Goal: Transaction & Acquisition: Purchase product/service

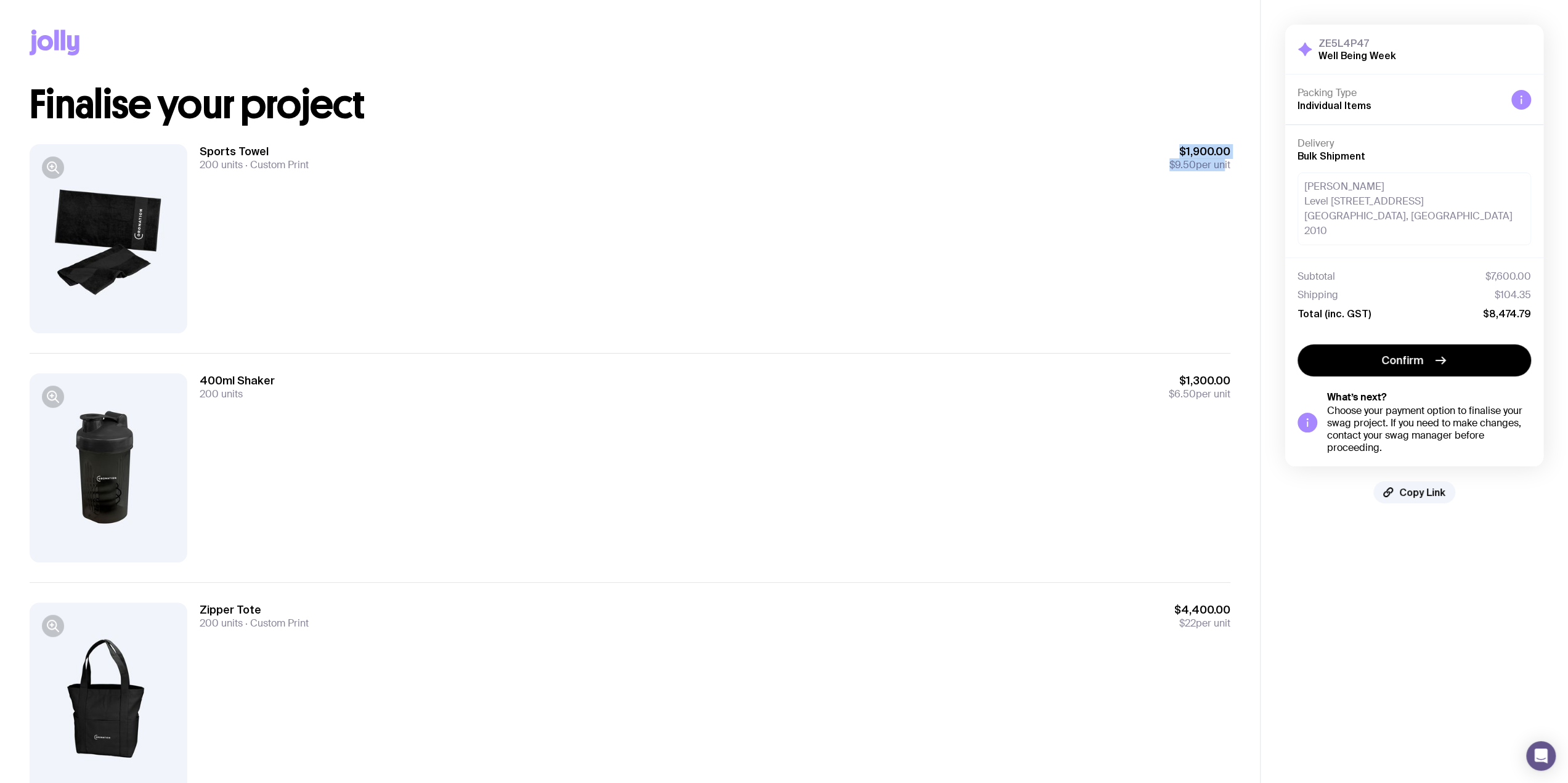
drag, startPoint x: 1220, startPoint y: 191, endPoint x: 1175, endPoint y: 131, distance: 75.0
click at [1175, 131] on div "Sports Towel 200 units Custom Print $1,900.00 $9.50 per unit" at bounding box center [630, 239] width 1201 height 228
click at [1100, 195] on div "Sports Towel 200 units Custom Print $1,900.00 $9.50 per unit" at bounding box center [715, 239] width 1030 height 189
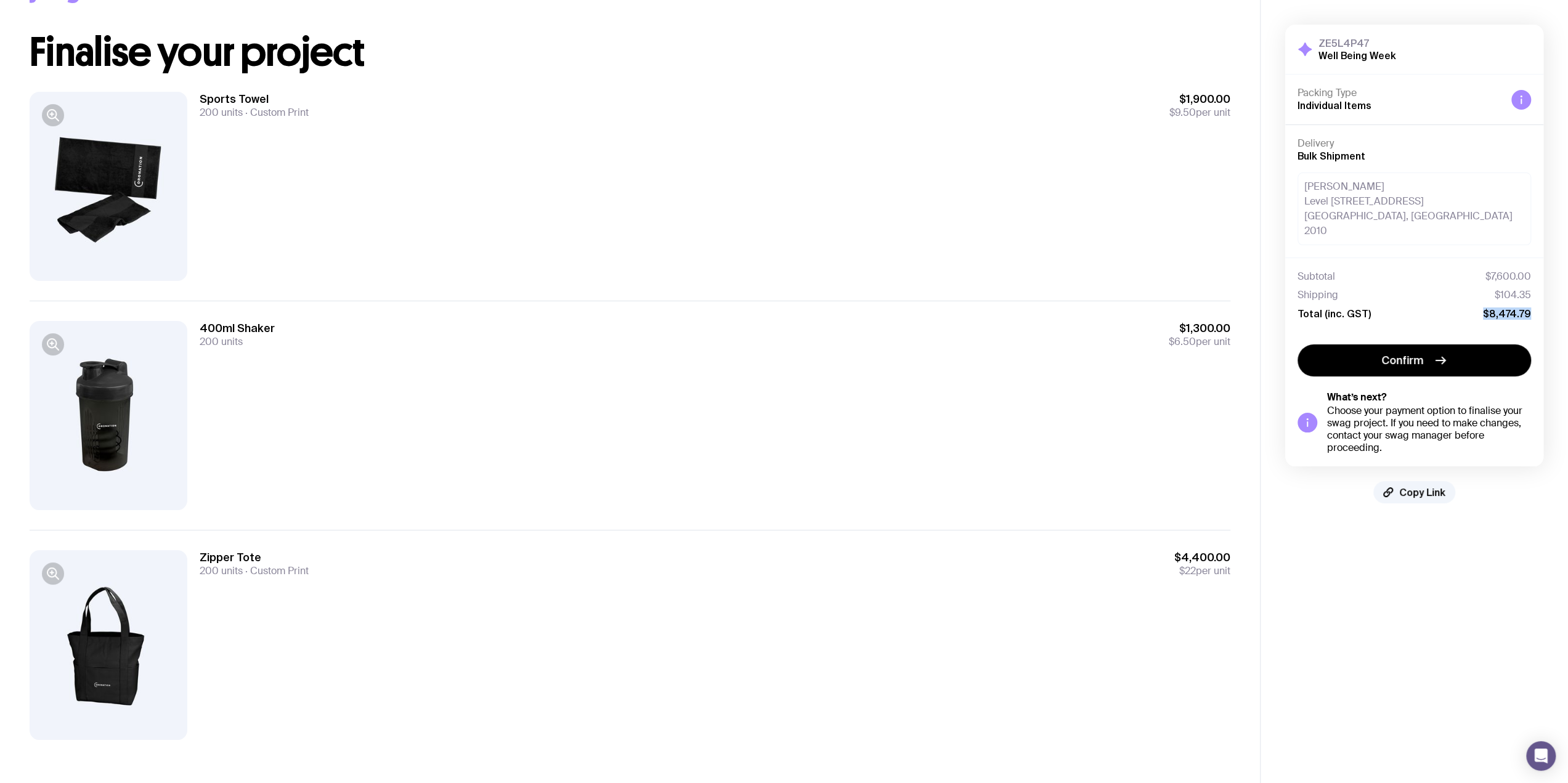
drag, startPoint x: 1482, startPoint y: 297, endPoint x: 1547, endPoint y: 302, distance: 65.2
click at [1547, 302] on div "ZE5L4P47 Well Being Week Hide Details Packing Type Individual Items Delivery Bu…" at bounding box center [1414, 264] width 308 height 528
click at [1546, 321] on div "ZE5L4P47 Well Being Week Hide Details Packing Type Individual Items Delivery Bu…" at bounding box center [1414, 264] width 308 height 528
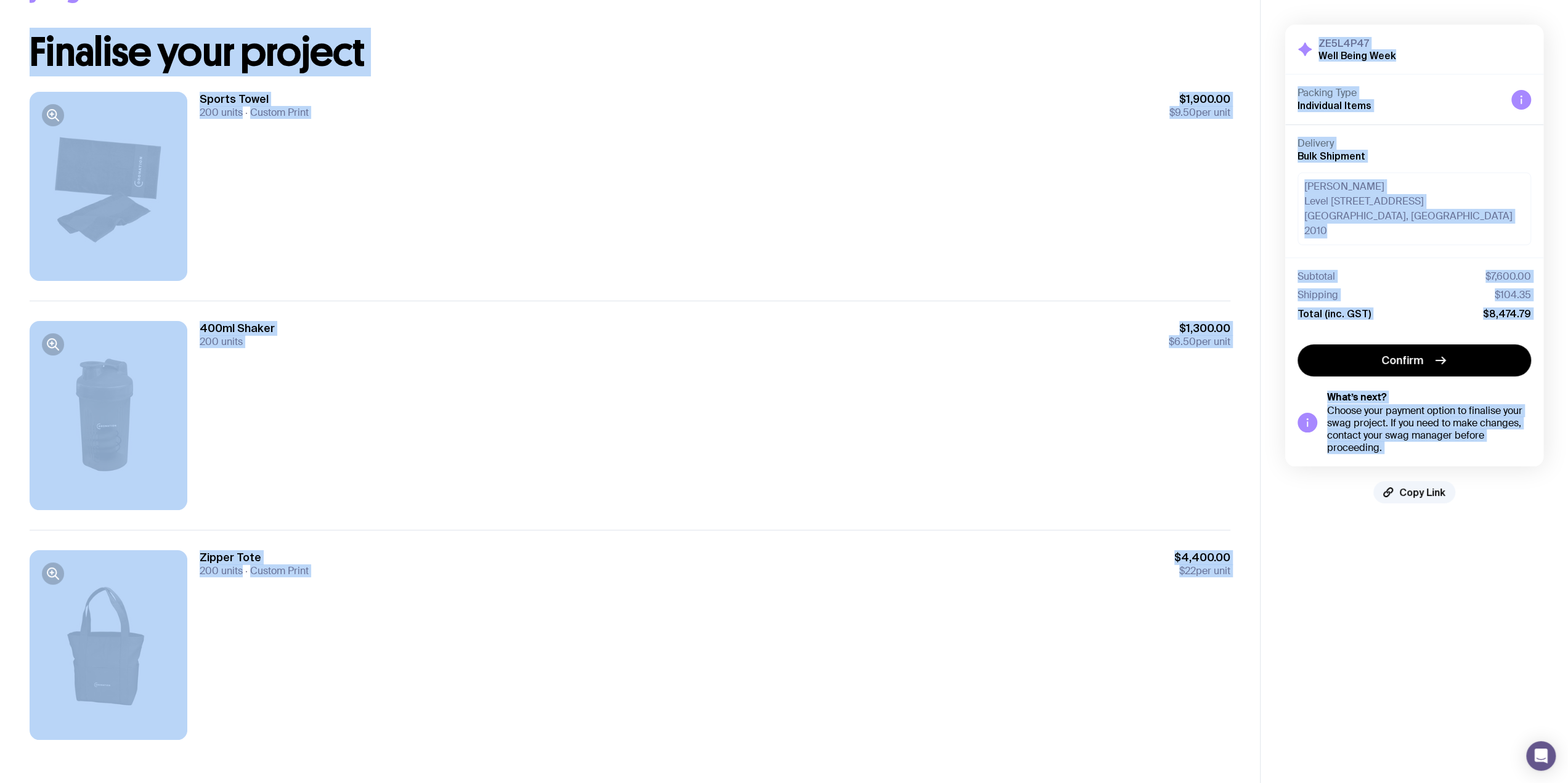
drag, startPoint x: 33, startPoint y: 60, endPoint x: 1302, endPoint y: 608, distance: 1382.3
click at [1298, 608] on div "Copy Link Finalise your project Sports Towel 200 units Custom Print $1,900.00 $…" at bounding box center [784, 366] width 1568 height 836
click at [1326, 610] on aside "ZE5L4P47 Well Being Week Hide Details Packing Type Individual Items Delivery Bu…" at bounding box center [1414, 366] width 308 height 836
